Goal: Navigation & Orientation: Find specific page/section

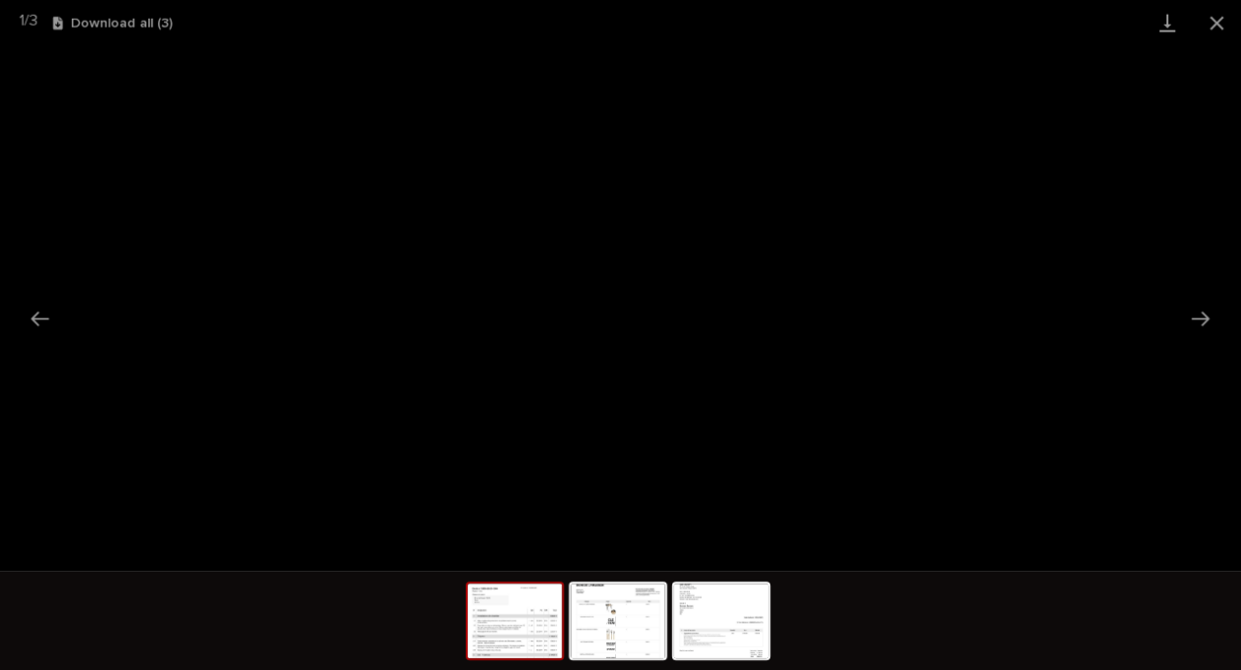
scroll to position [11428, 0]
click at [1222, 22] on button "Close gallery" at bounding box center [1216, 23] width 49 height 46
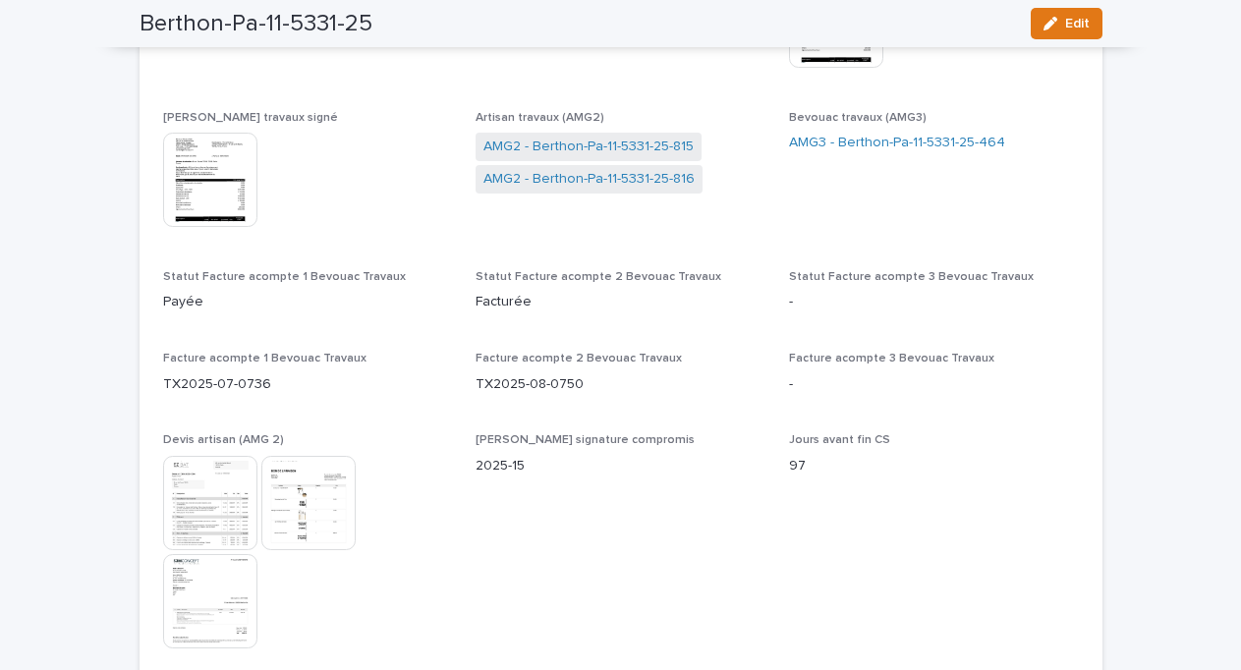
scroll to position [11431, 0]
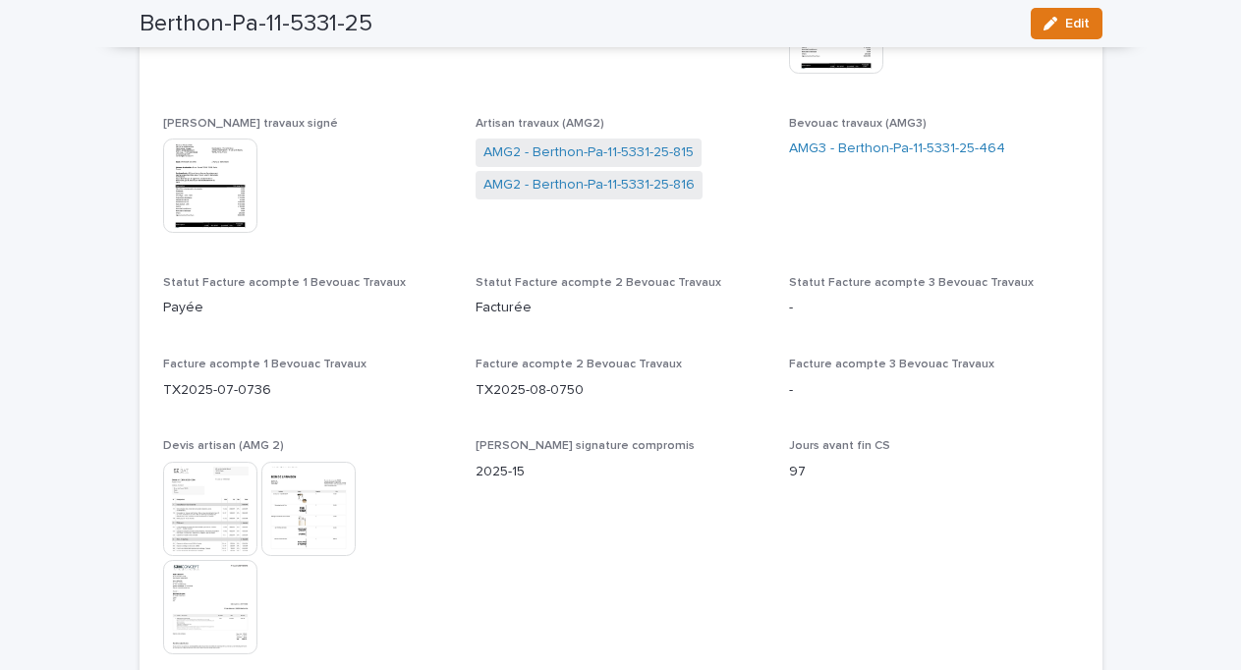
click at [330, 462] on img at bounding box center [308, 509] width 94 height 94
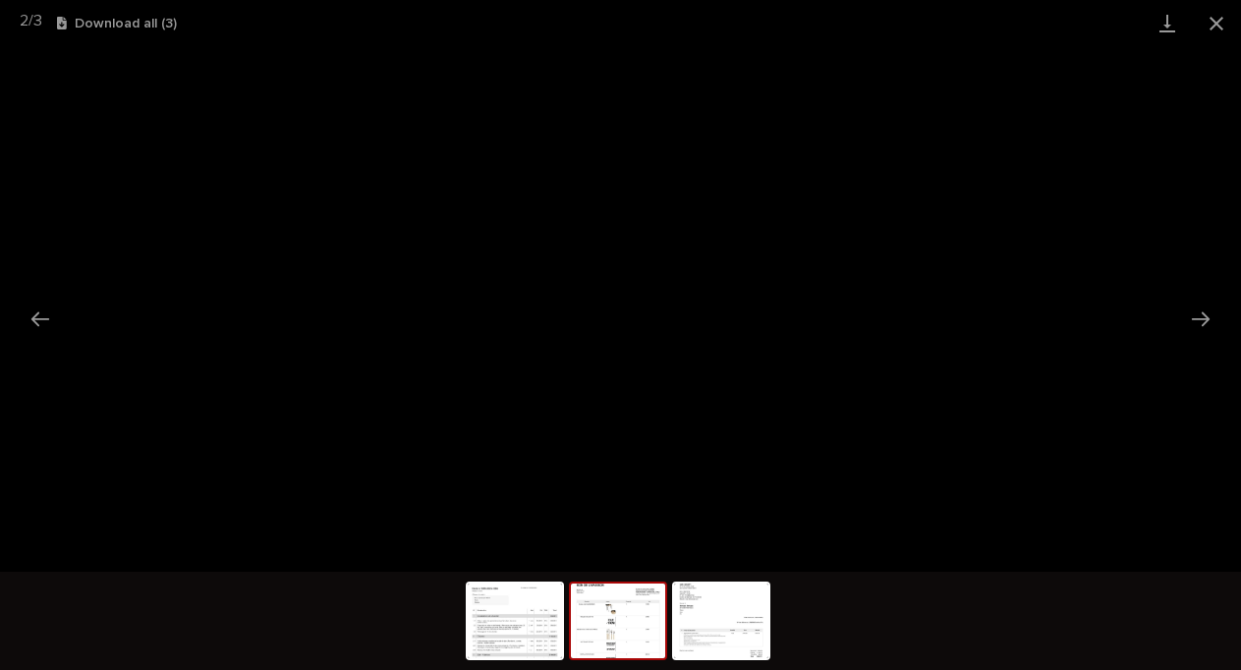
scroll to position [0, 0]
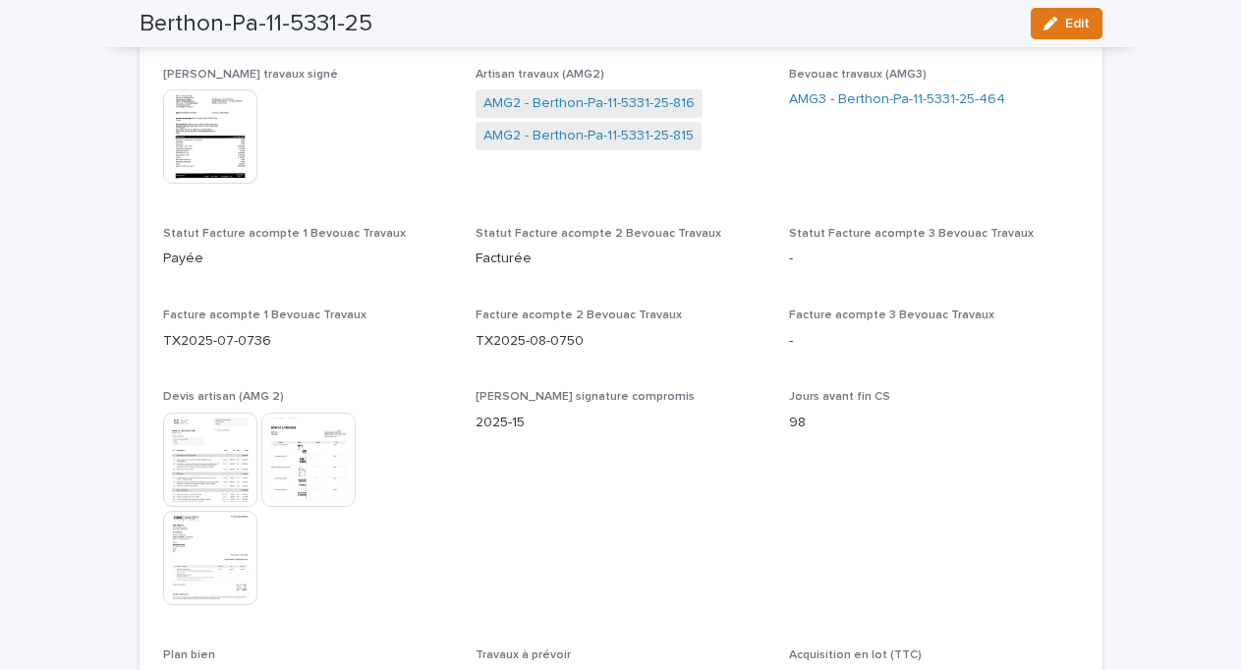
scroll to position [11482, 0]
click at [329, 411] on img at bounding box center [308, 458] width 94 height 94
